Goal: Information Seeking & Learning: Learn about a topic

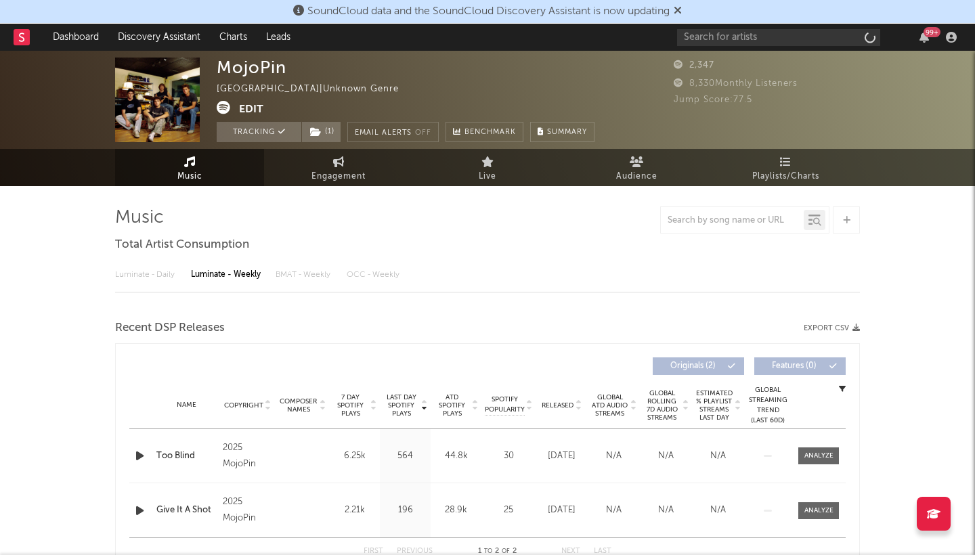
select select "1w"
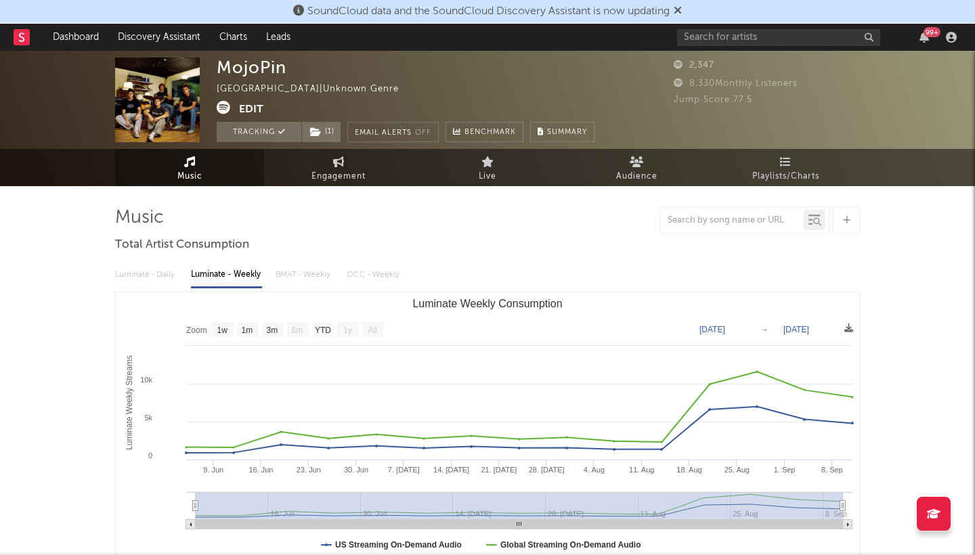
click at [682, 8] on icon at bounding box center [678, 10] width 8 height 11
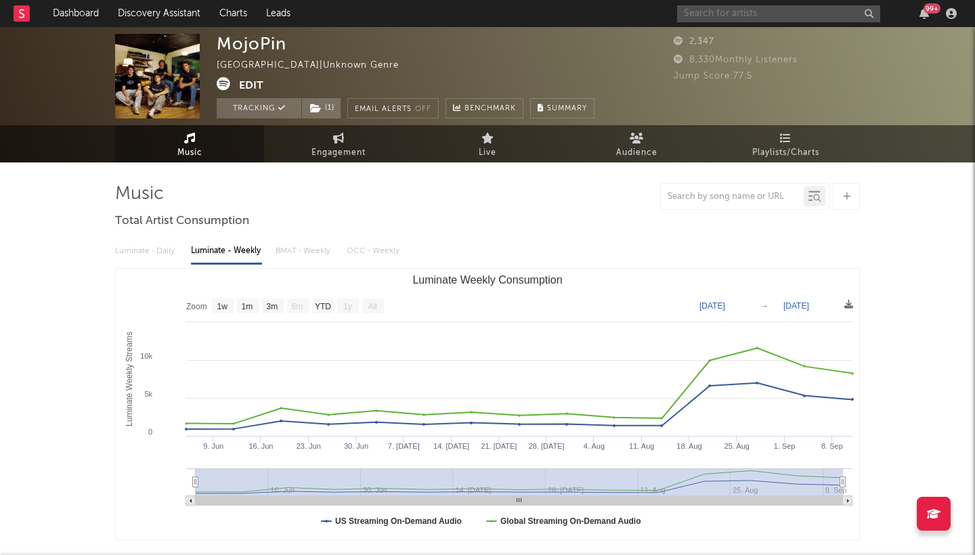
click at [706, 14] on input "text" at bounding box center [778, 13] width 203 height 17
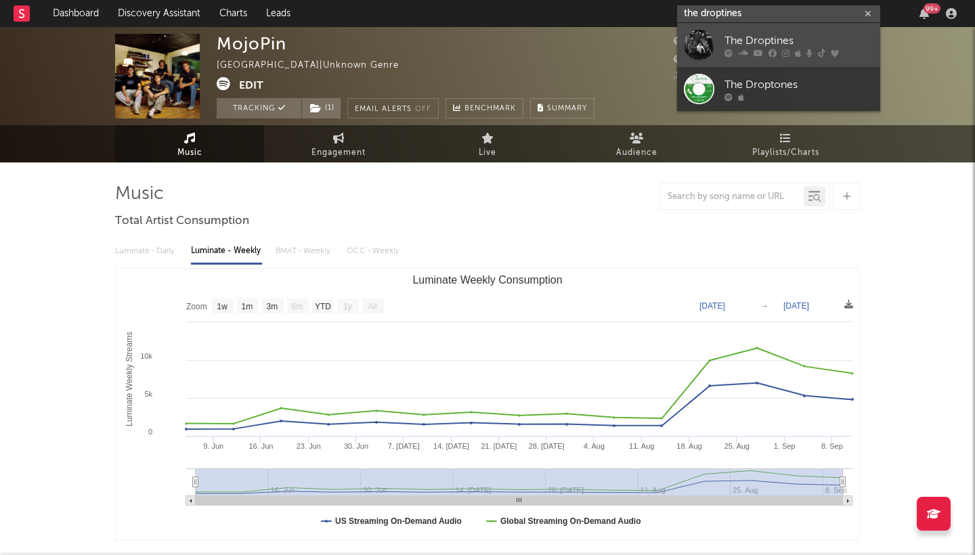
type input "the droptines"
click at [758, 38] on div "The Droptines" at bounding box center [799, 41] width 149 height 16
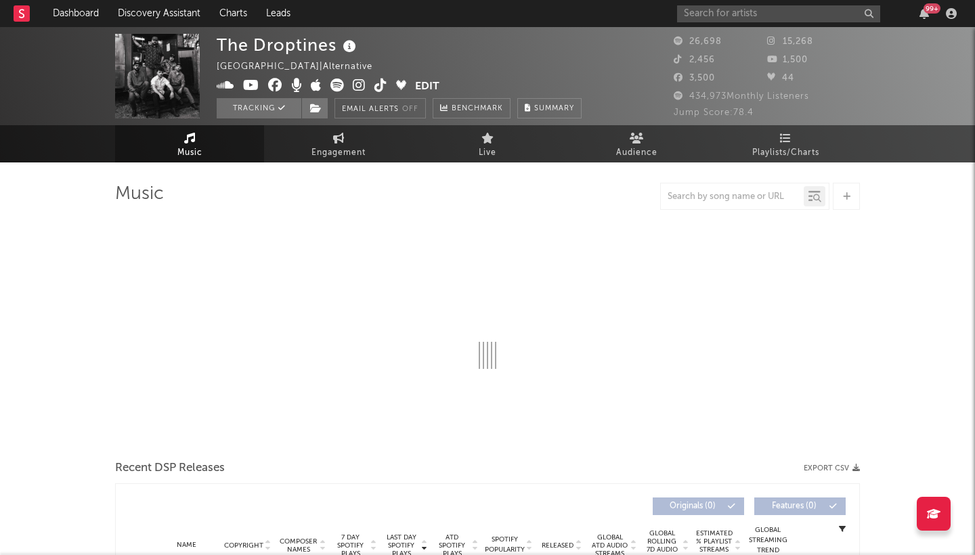
select select "6m"
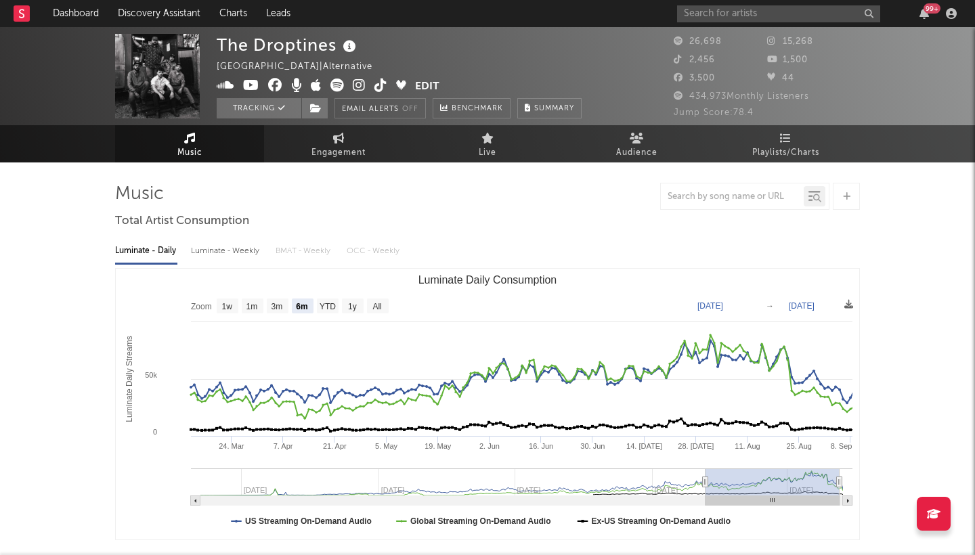
type input "2025-09-09"
click at [840, 486] on icon "Luminate Daily Consumption" at bounding box center [840, 482] width 5 height 10
click at [361, 154] on span "Engagement" at bounding box center [338, 153] width 54 height 16
select select "1w"
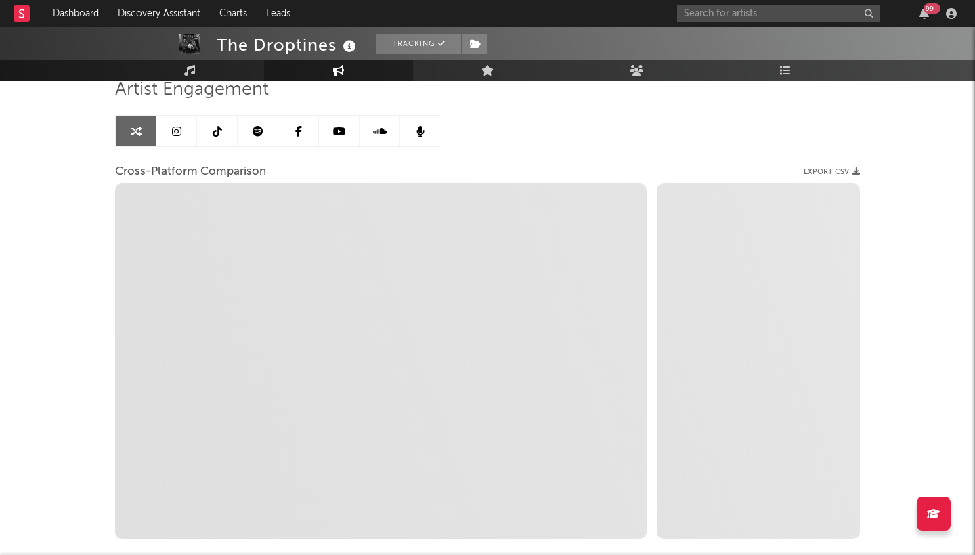
scroll to position [105, 0]
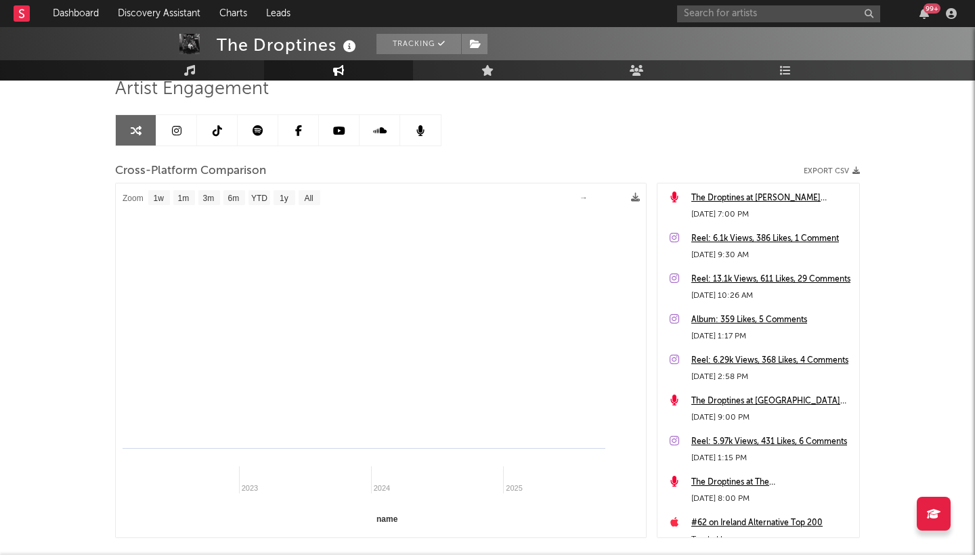
select select "1m"
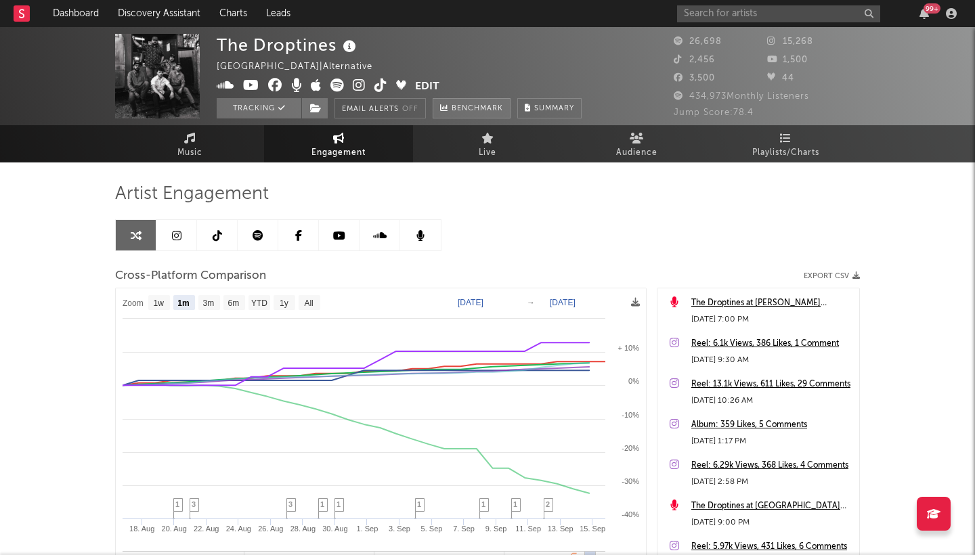
scroll to position [0, 0]
click at [504, 139] on link "Live" at bounding box center [487, 143] width 149 height 37
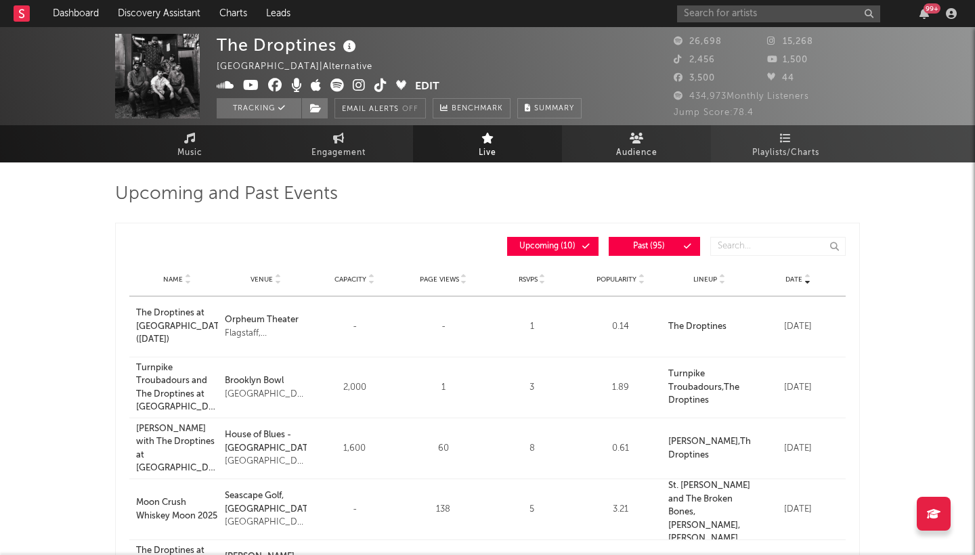
click at [648, 148] on span "Audience" at bounding box center [636, 153] width 41 height 16
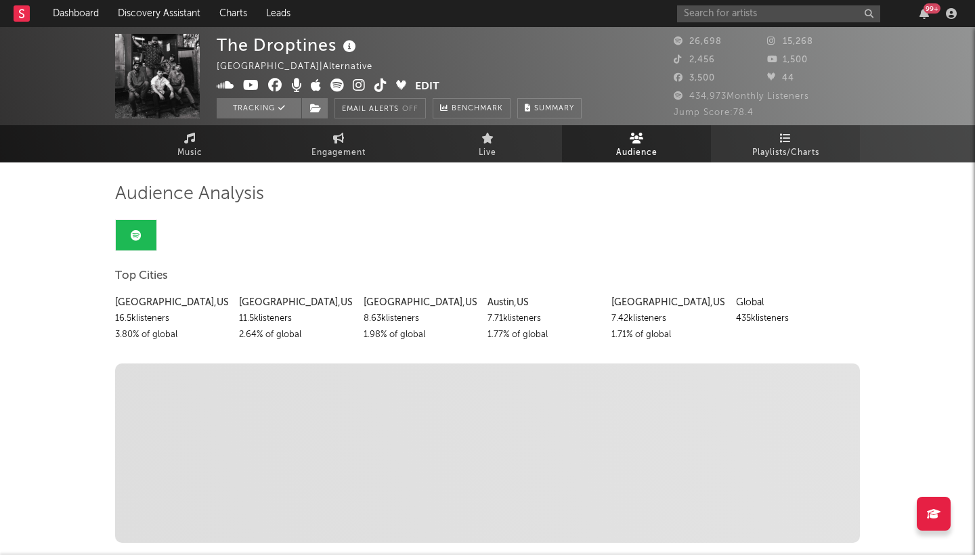
click at [769, 141] on link "Playlists/Charts" at bounding box center [785, 143] width 149 height 37
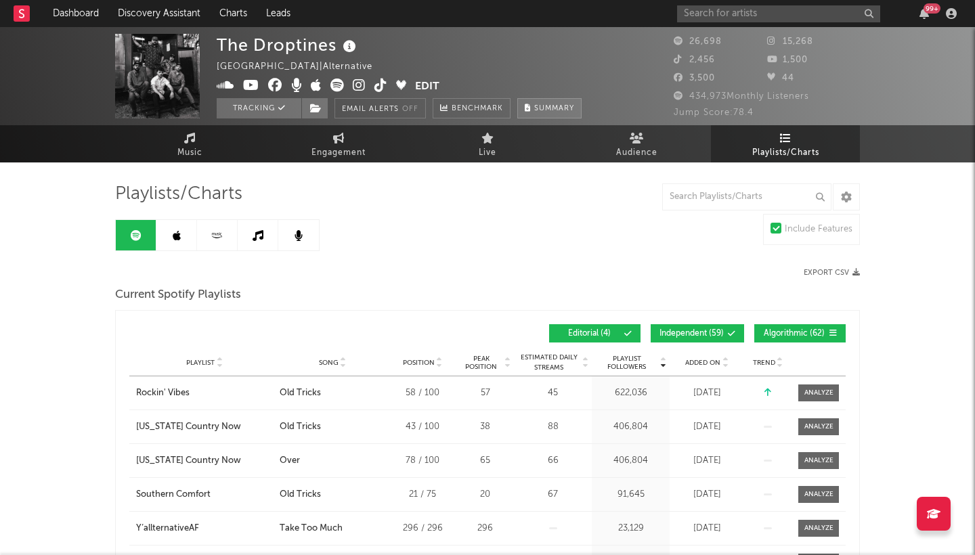
click at [556, 108] on span "Summary" at bounding box center [554, 108] width 40 height 7
click at [831, 115] on div "×" at bounding box center [487, 277] width 975 height 555
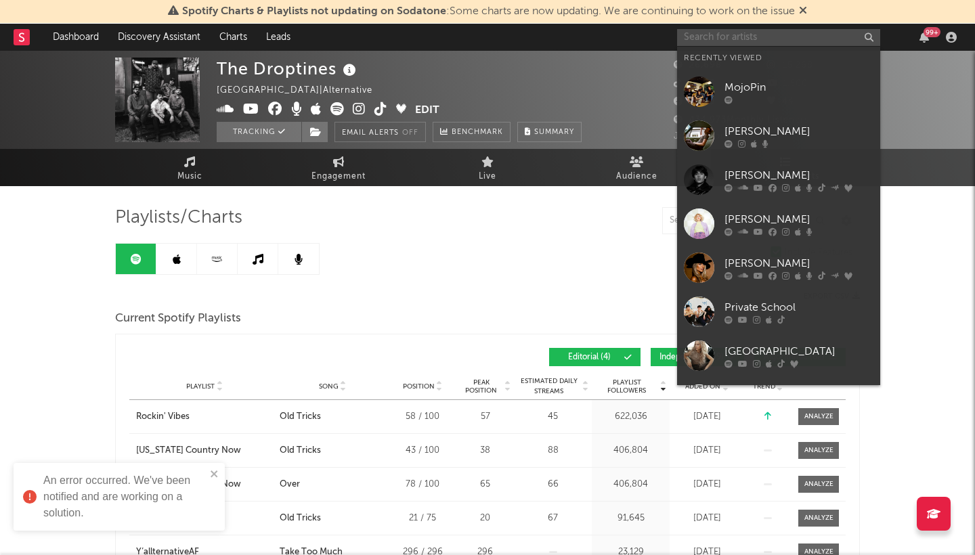
click at [756, 40] on input "text" at bounding box center [778, 37] width 203 height 17
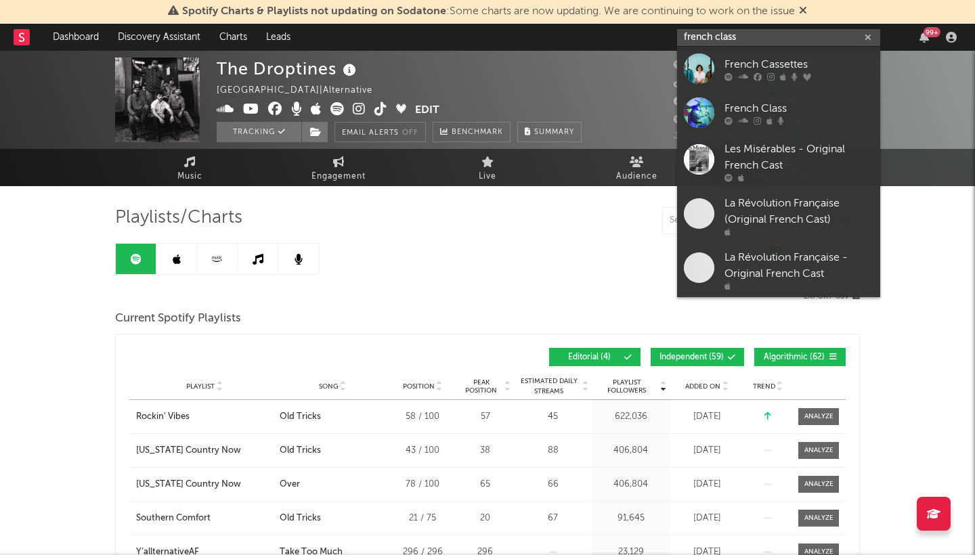
type input "french class"
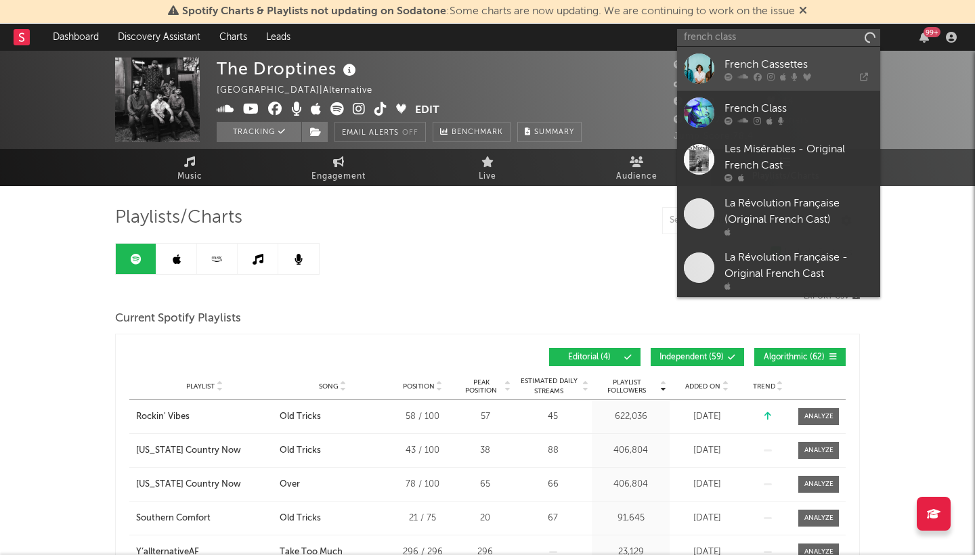
drag, startPoint x: 756, startPoint y: 40, endPoint x: 785, endPoint y: 61, distance: 35.3
click at [785, 61] on div "French Cassettes" at bounding box center [799, 64] width 149 height 16
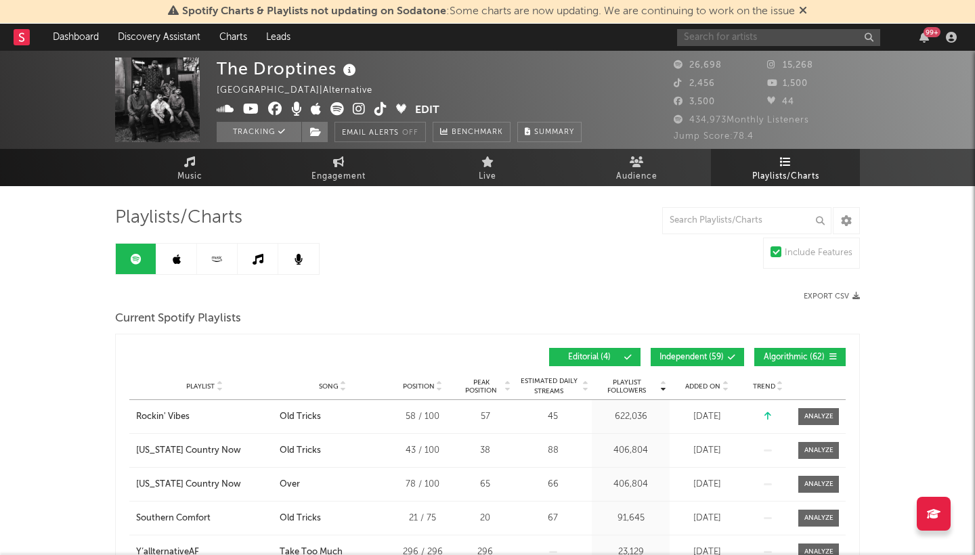
click at [706, 43] on input "text" at bounding box center [778, 37] width 203 height 17
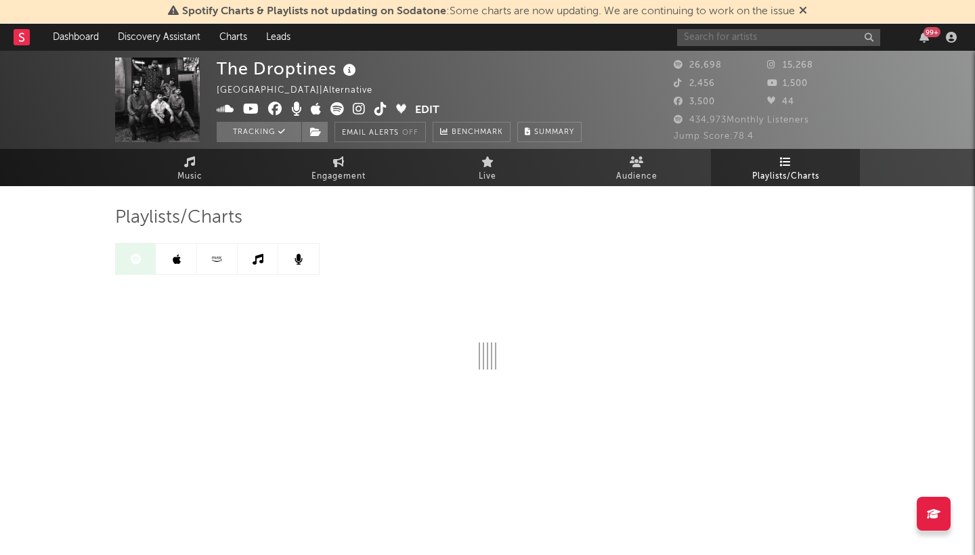
click at [714, 41] on input "text" at bounding box center [778, 37] width 203 height 17
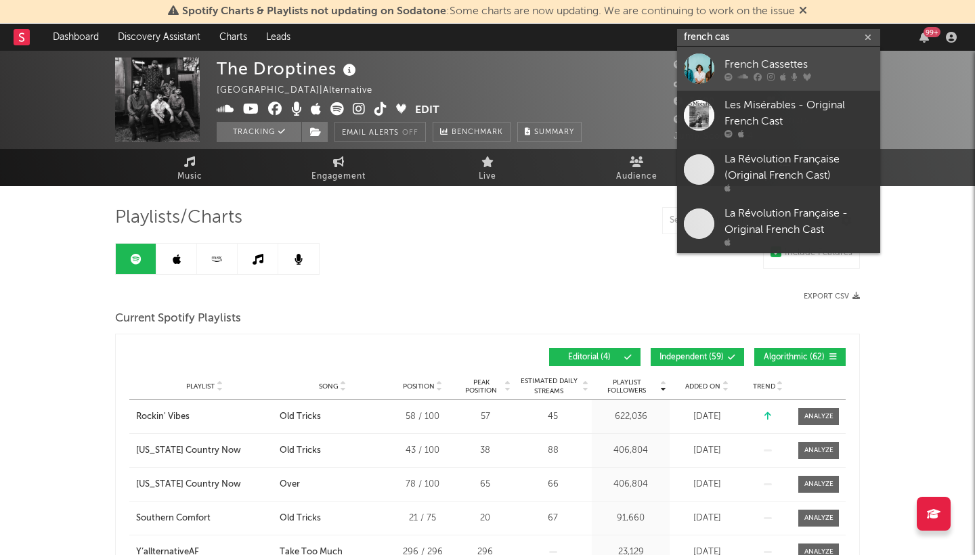
type input "french cas"
click at [804, 60] on div "French Cassettes" at bounding box center [799, 64] width 149 height 16
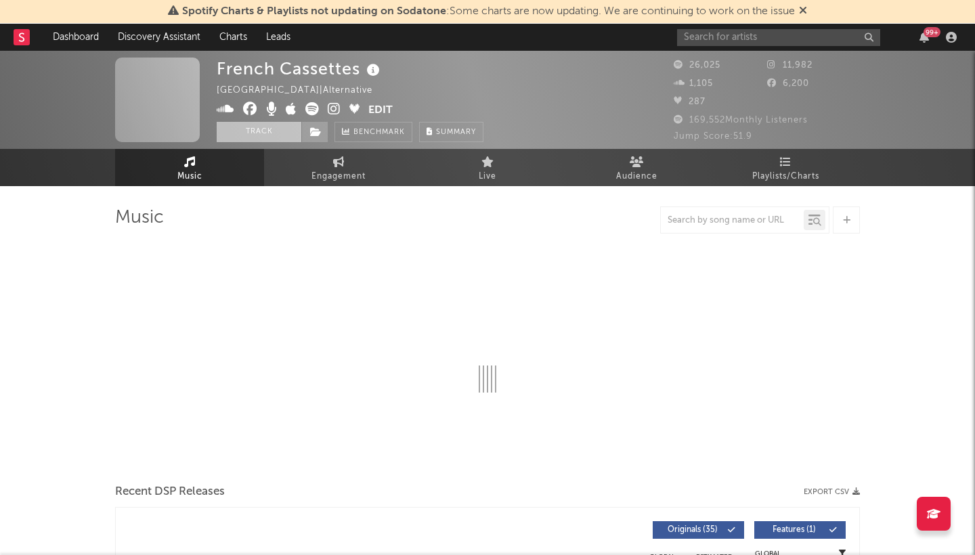
select select "6m"
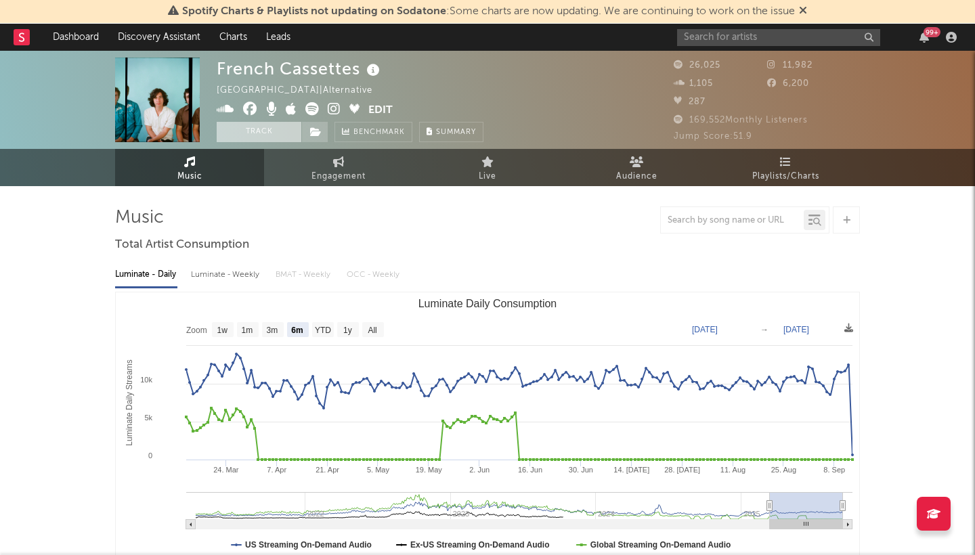
click at [261, 138] on button "Track" at bounding box center [259, 132] width 85 height 20
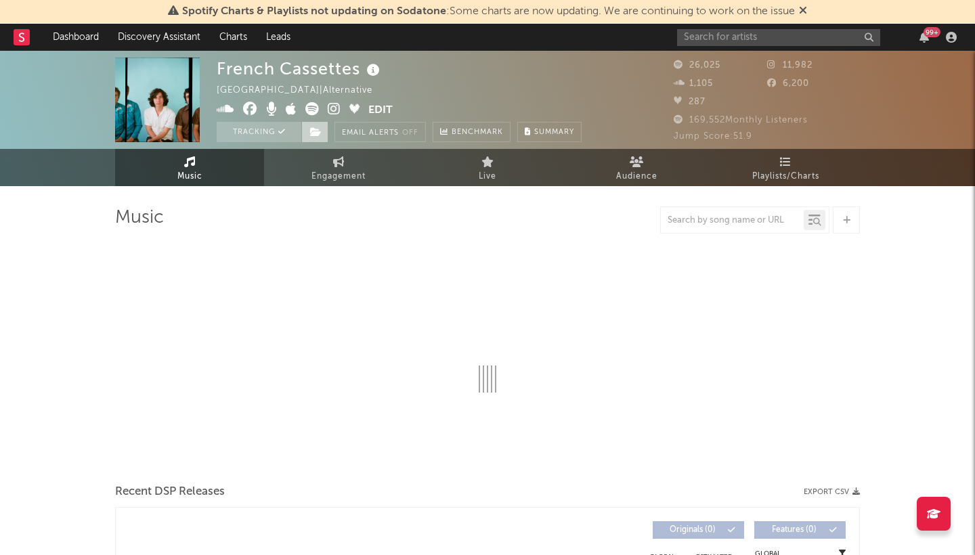
select select "6m"
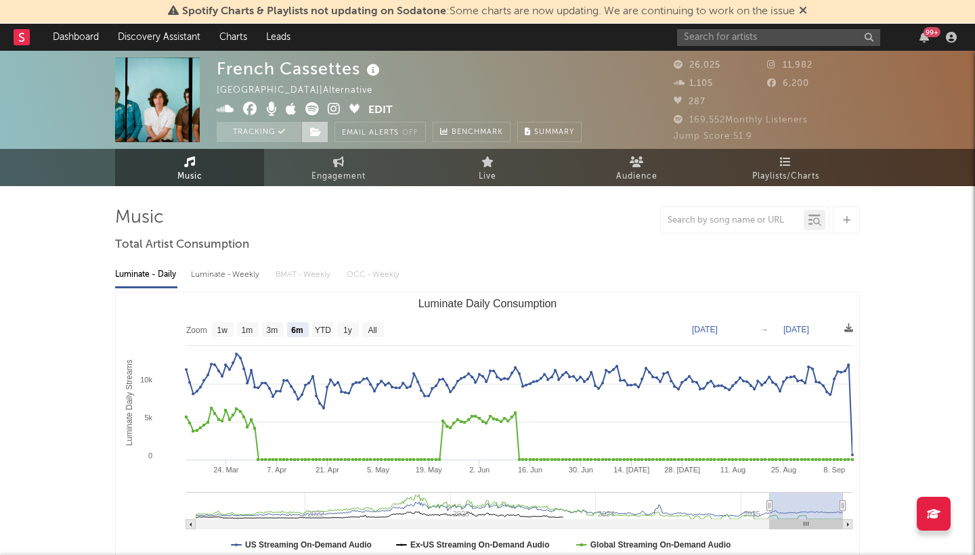
click at [318, 134] on icon at bounding box center [316, 131] width 12 height 9
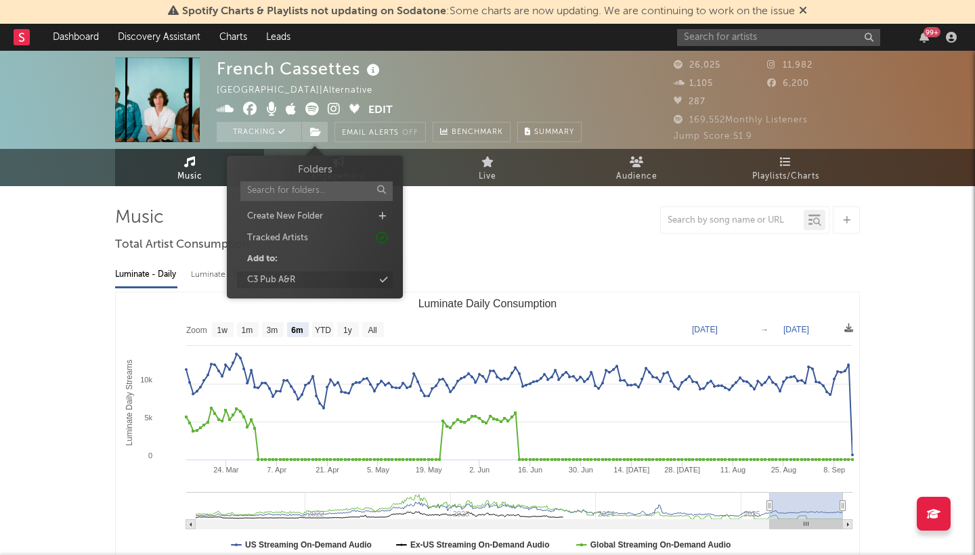
click at [303, 284] on div "C3 Pub A&R" at bounding box center [315, 281] width 156 height 18
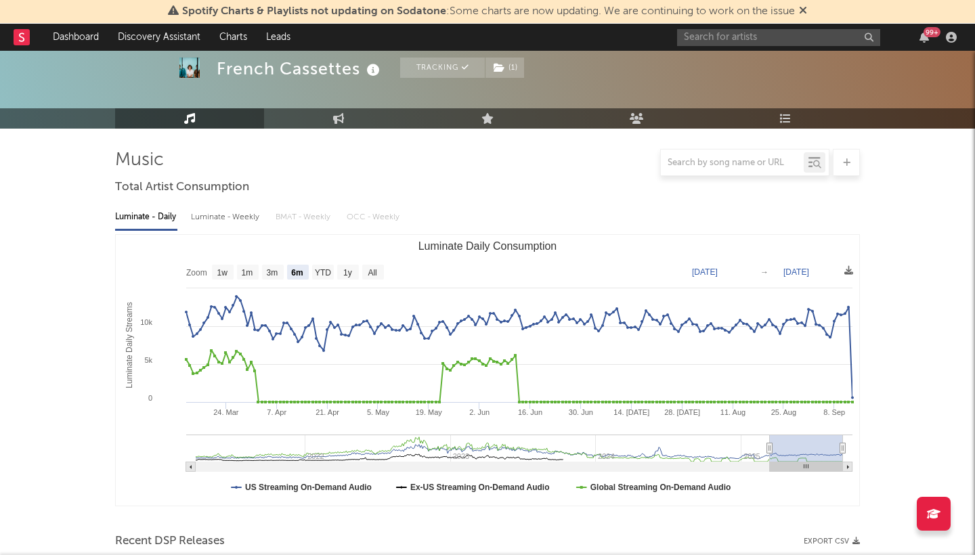
scroll to position [161, 0]
